Goal: Register for event/course

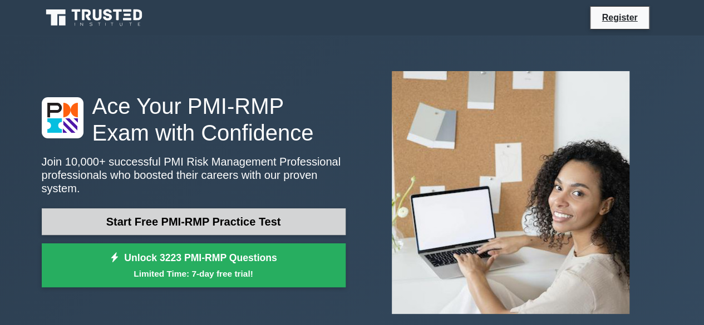
click at [174, 217] on link "Start Free PMI-RMP Practice Test" at bounding box center [194, 222] width 304 height 27
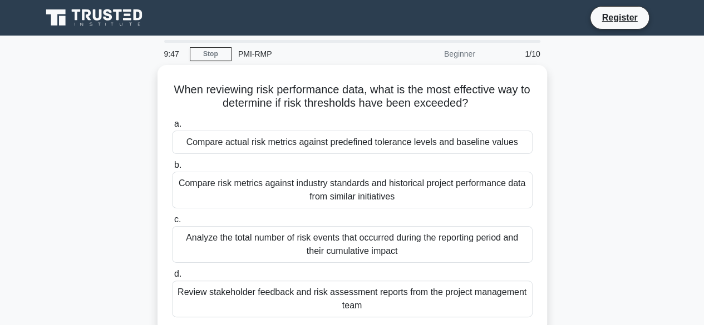
click at [575, 128] on div "When reviewing risk performance data, what is the most effective way to determi…" at bounding box center [352, 205] width 634 height 281
click at [252, 53] on div "PMI-RMP" at bounding box center [307, 54] width 153 height 22
click at [209, 55] on link "Stop" at bounding box center [211, 54] width 42 height 14
